Goal: Navigation & Orientation: Find specific page/section

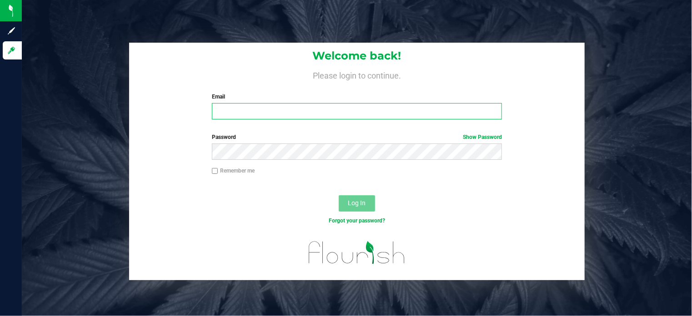
type input "[EMAIL_ADDRESS][DOMAIN_NAME]"
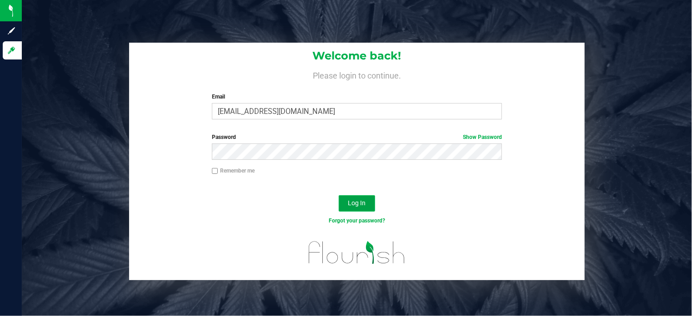
click at [346, 198] on button "Log In" at bounding box center [357, 203] width 36 height 16
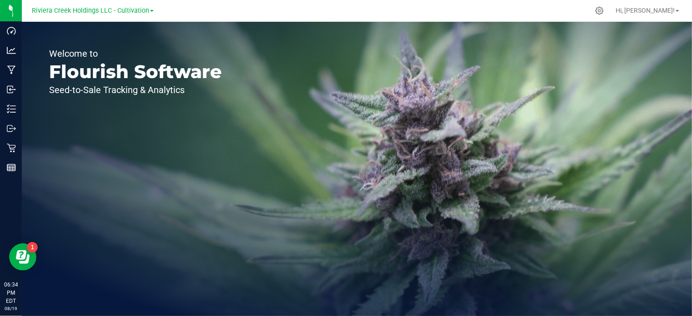
click at [151, 13] on link "Riviera Creek Holdings LLC - Cultivation" at bounding box center [93, 10] width 122 height 9
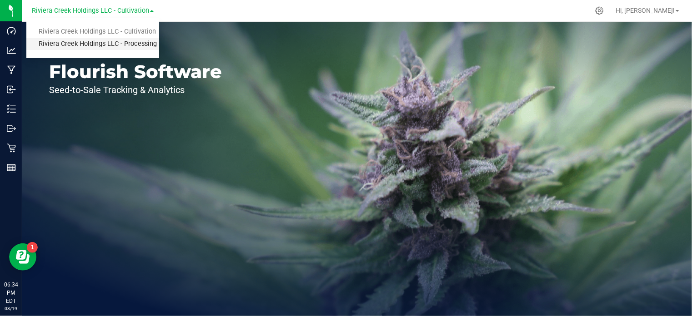
click at [140, 40] on link "Riviera Creek Holdings LLC - Processing" at bounding box center [92, 44] width 133 height 12
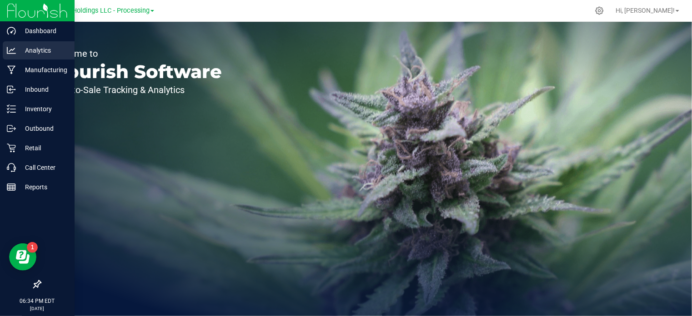
click at [15, 47] on icon at bounding box center [11, 50] width 9 height 9
